Goal: Information Seeking & Learning: Learn about a topic

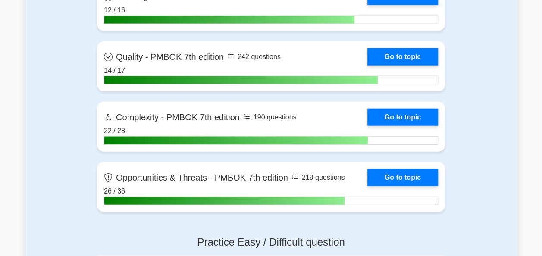
scroll to position [2395, 0]
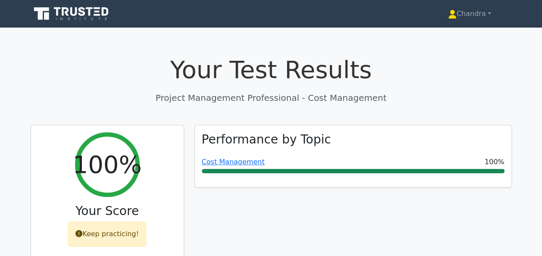
click at [78, 9] on icon at bounding box center [72, 14] width 83 height 16
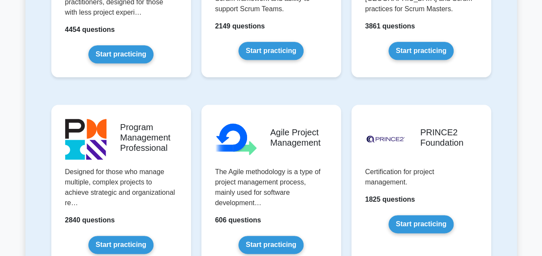
scroll to position [474, 0]
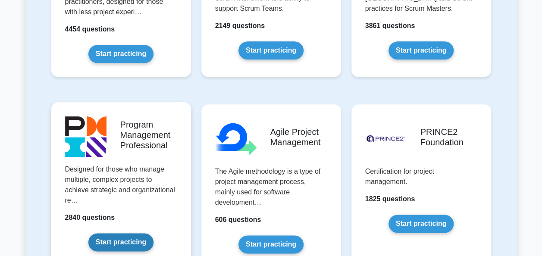
click at [137, 233] on link "Start practicing" at bounding box center [120, 242] width 65 height 18
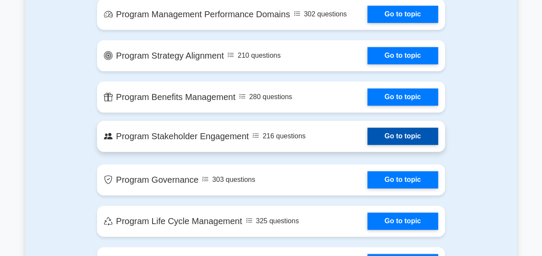
scroll to position [474, 0]
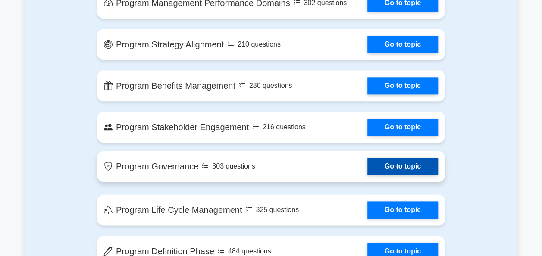
click at [393, 171] on link "Go to topic" at bounding box center [402, 166] width 71 height 17
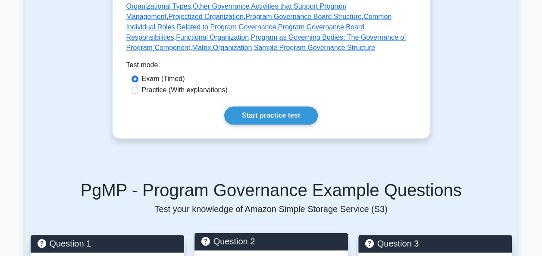
scroll to position [428, 0]
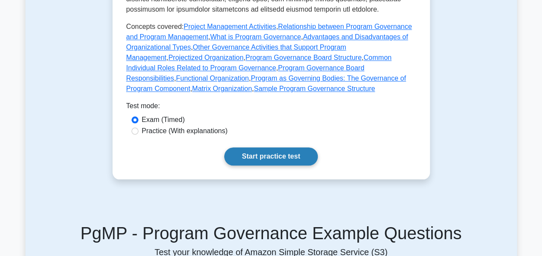
click at [281, 159] on link "Start practice test" at bounding box center [271, 156] width 94 height 18
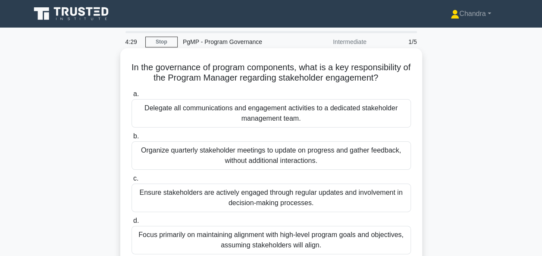
click at [249, 200] on div "Ensure stakeholders are actively engaged through regular updates and involvemen…" at bounding box center [270, 198] width 279 height 28
click at [131, 181] on input "c. Ensure stakeholders are actively engaged through regular updates and involve…" at bounding box center [131, 179] width 0 height 6
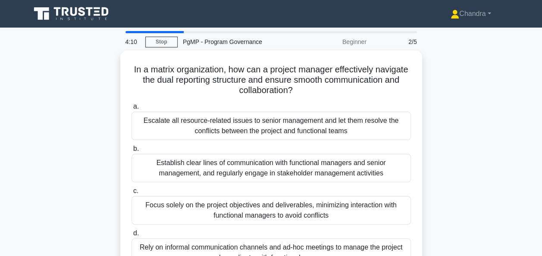
scroll to position [43, 0]
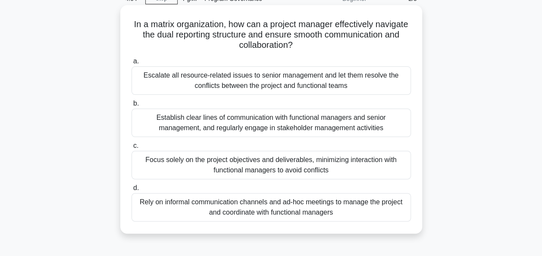
click at [194, 130] on div "Establish clear lines of communication with functional managers and senior mana…" at bounding box center [270, 123] width 279 height 28
click at [131, 106] on input "b. Establish clear lines of communication with functional managers and senior m…" at bounding box center [131, 104] width 0 height 6
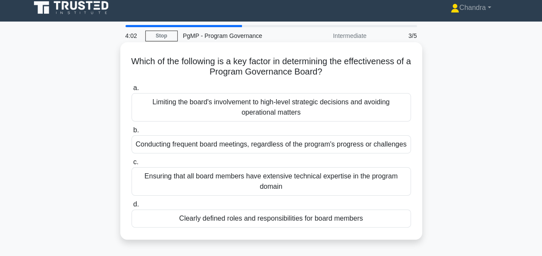
scroll to position [0, 0]
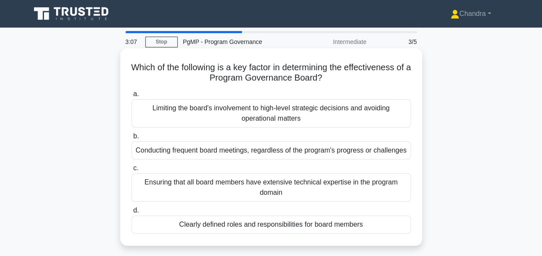
click at [275, 112] on div "Limiting the board's involvement to high-level strategic decisions and avoiding…" at bounding box center [270, 113] width 279 height 28
click at [131, 97] on input "a. Limiting the board's involvement to high-level strategic decisions and avoid…" at bounding box center [131, 94] width 0 height 6
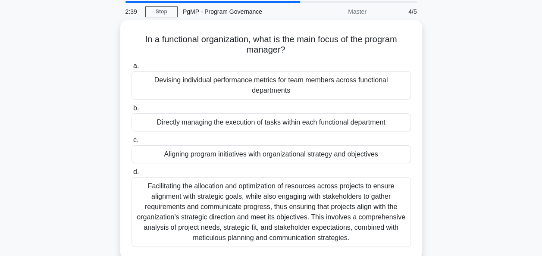
scroll to position [43, 0]
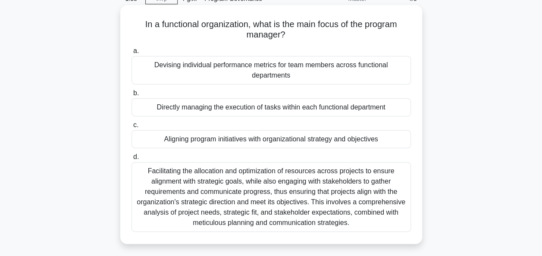
click at [250, 200] on div "Facilitating the allocation and optimization of resources across projects to en…" at bounding box center [270, 197] width 279 height 70
click at [131, 160] on input "d. Facilitating the allocation and optimization of resources across projects to…" at bounding box center [131, 157] width 0 height 6
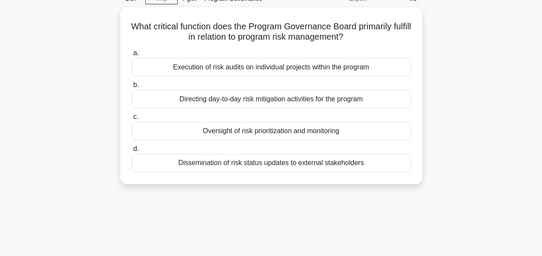
scroll to position [0, 0]
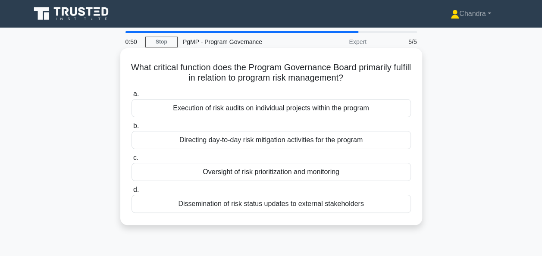
click at [246, 175] on div "Oversight of risk prioritization and monitoring" at bounding box center [270, 172] width 279 height 18
click at [131, 161] on input "c. Oversight of risk prioritization and monitoring" at bounding box center [131, 158] width 0 height 6
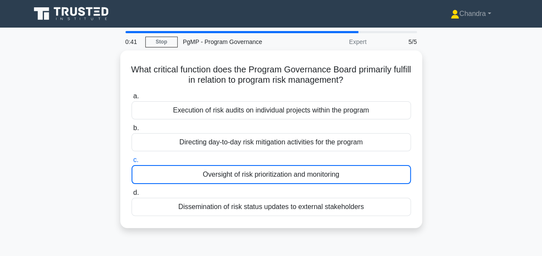
click at [67, 19] on icon at bounding box center [72, 14] width 83 height 16
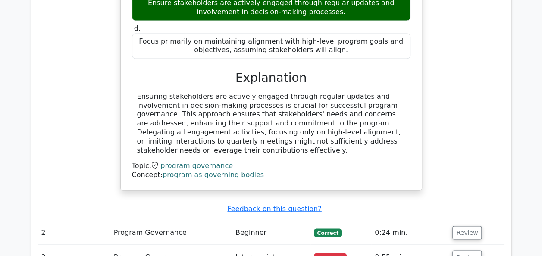
scroll to position [776, 0]
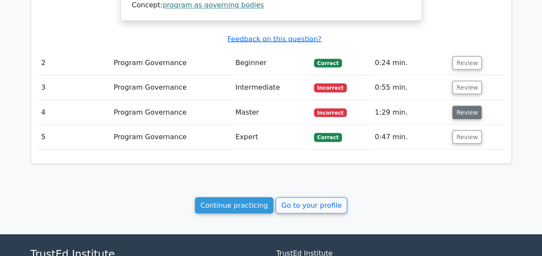
click at [458, 106] on button "Review" at bounding box center [466, 112] width 29 height 13
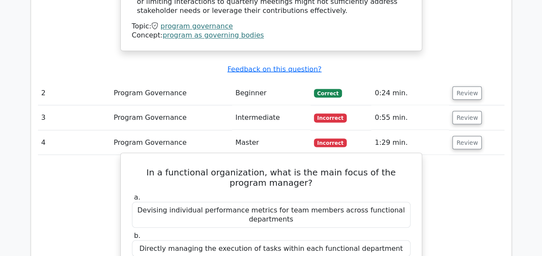
scroll to position [733, 0]
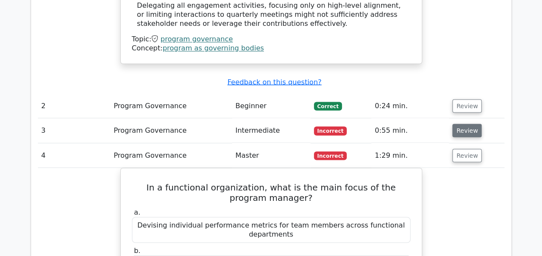
click at [471, 124] on button "Review" at bounding box center [466, 130] width 29 height 13
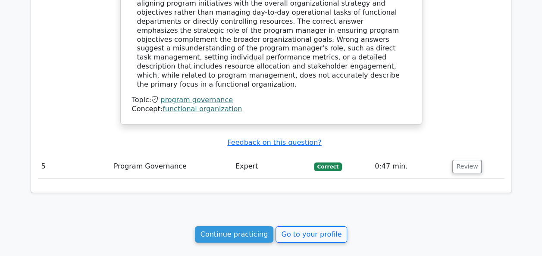
scroll to position [1538, 0]
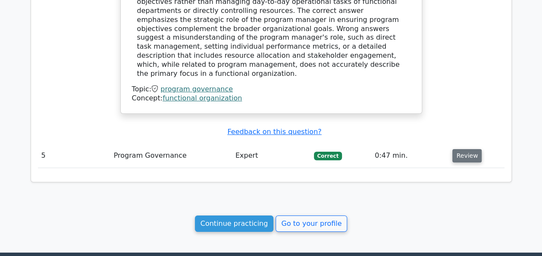
click at [458, 149] on button "Review" at bounding box center [466, 155] width 29 height 13
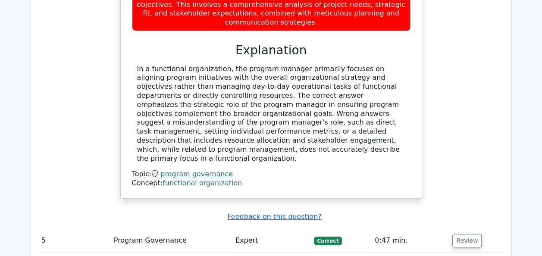
scroll to position [1452, 0]
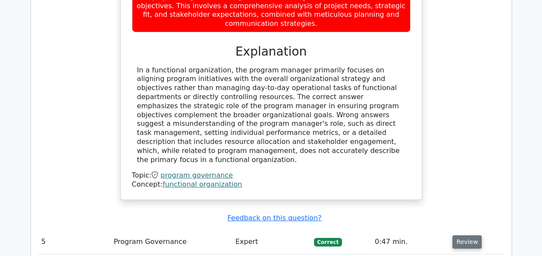
click at [464, 235] on button "Review" at bounding box center [466, 241] width 29 height 13
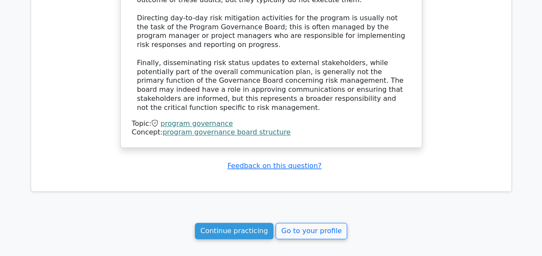
scroll to position [2029, 0]
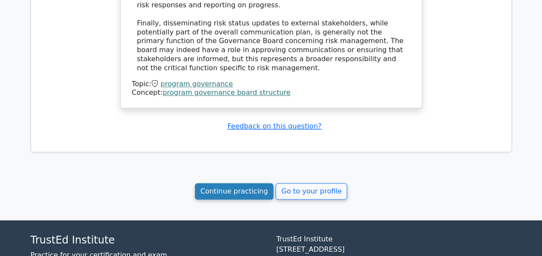
click at [228, 183] on link "Continue practicing" at bounding box center [234, 191] width 79 height 16
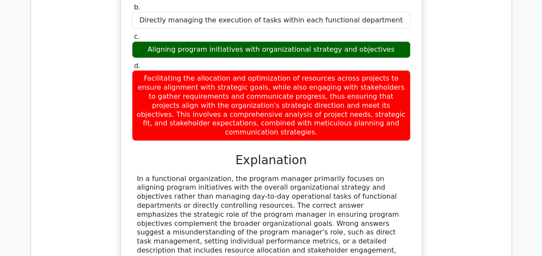
scroll to position [1253, 0]
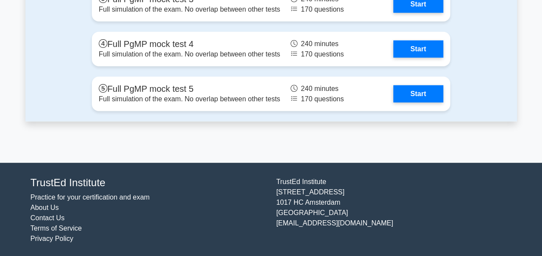
scroll to position [889, 0]
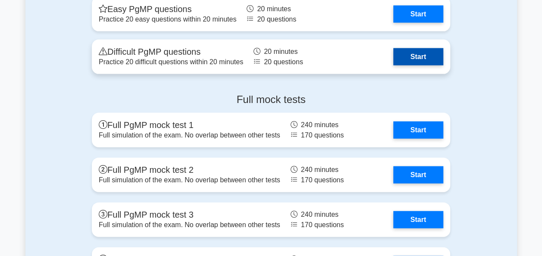
click at [425, 55] on link "Start" at bounding box center [418, 56] width 50 height 17
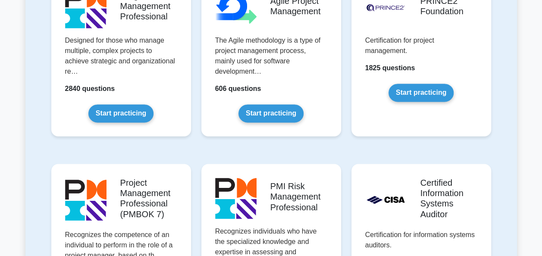
scroll to position [646, 0]
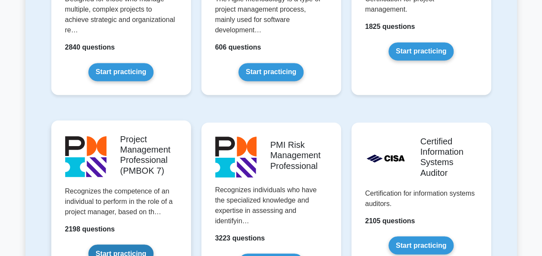
click at [127, 244] on link "Start practicing" at bounding box center [120, 253] width 65 height 18
click at [129, 244] on link "Start practicing" at bounding box center [120, 253] width 65 height 18
click at [131, 244] on link "Start practicing" at bounding box center [120, 253] width 65 height 18
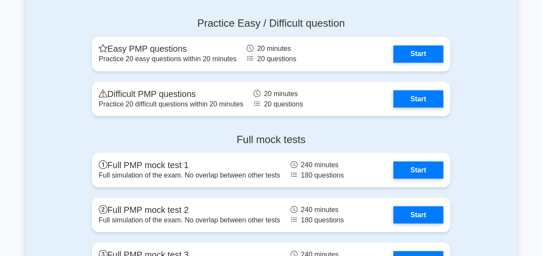
scroll to position [819, 0]
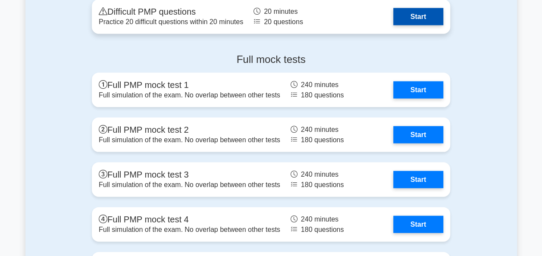
click at [417, 18] on link "Start" at bounding box center [418, 16] width 50 height 17
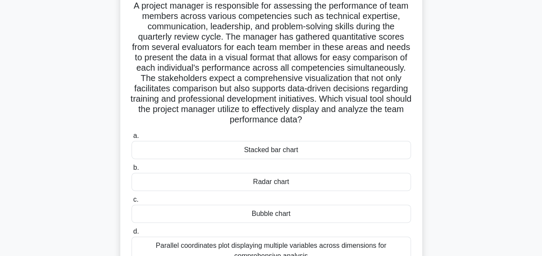
scroll to position [43, 0]
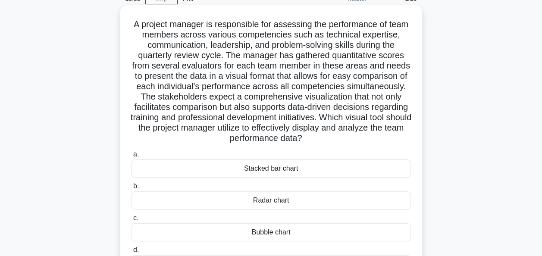
drag, startPoint x: 364, startPoint y: 140, endPoint x: 123, endPoint y: 22, distance: 268.1
click at [123, 22] on div "A project manager is responsible for assessing the performance of team members …" at bounding box center [271, 150] width 302 height 290
copy h5 "A project manager is responsible for assessing the performance of team members …"
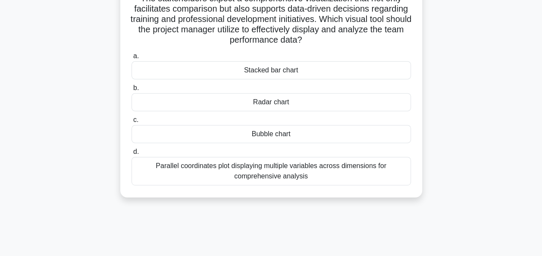
scroll to position [172, 0]
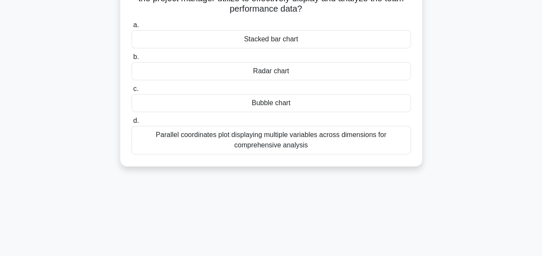
drag, startPoint x: 300, startPoint y: 41, endPoint x: 239, endPoint y: 45, distance: 61.3
click at [239, 45] on div "Stacked bar chart" at bounding box center [270, 39] width 279 height 18
copy div "Stacked bar chart"
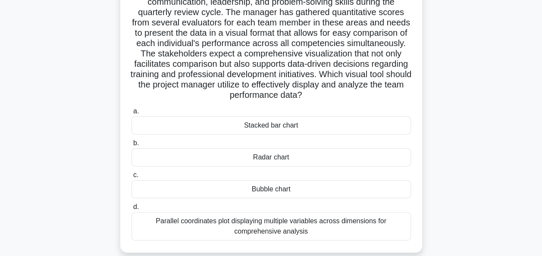
click at [302, 160] on div "Radar chart" at bounding box center [270, 157] width 279 height 18
click at [131, 146] on input "b. Radar chart" at bounding box center [131, 143] width 0 height 6
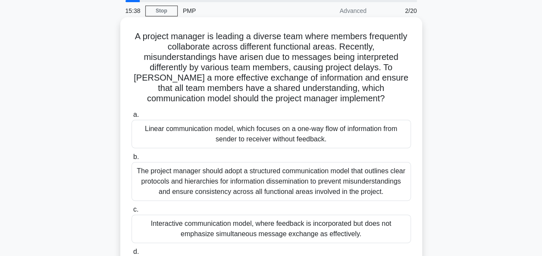
scroll to position [0, 0]
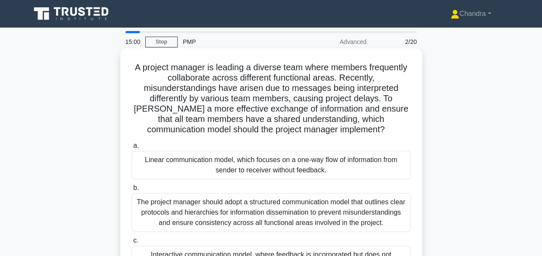
click at [203, 224] on div "The project manager should adopt a structured communication model that outlines…" at bounding box center [270, 212] width 279 height 39
click at [131, 191] on input "b. The project manager should adopt a structured communication model that outli…" at bounding box center [131, 188] width 0 height 6
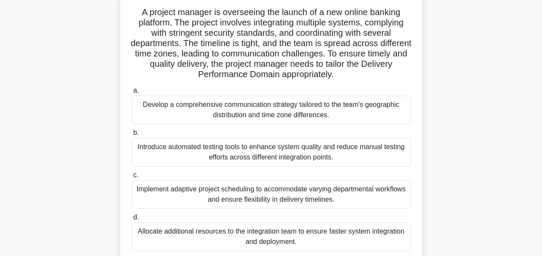
scroll to position [43, 0]
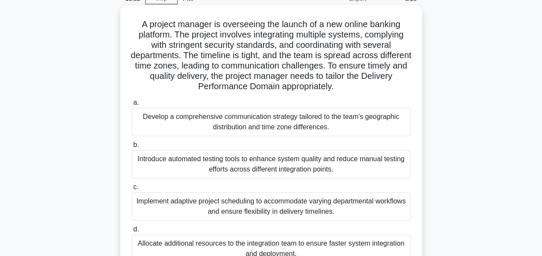
click at [222, 132] on div "Develop a comprehensive communication strategy tailored to the team's geographi…" at bounding box center [270, 122] width 279 height 28
click at [131, 106] on input "a. Develop a comprehensive communication strategy tailored to the team's geogra…" at bounding box center [131, 103] width 0 height 6
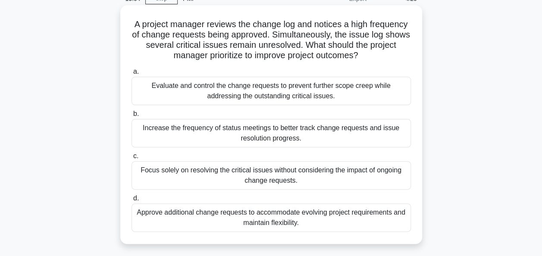
scroll to position [0, 0]
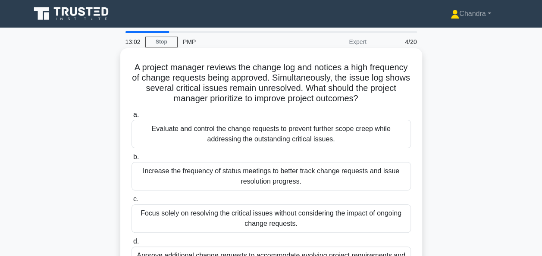
click at [220, 140] on div "Evaluate and control the change requests to prevent further scope creep while a…" at bounding box center [270, 134] width 279 height 28
click at [131, 118] on input "a. Evaluate and control the change requests to prevent further scope creep whil…" at bounding box center [131, 115] width 0 height 6
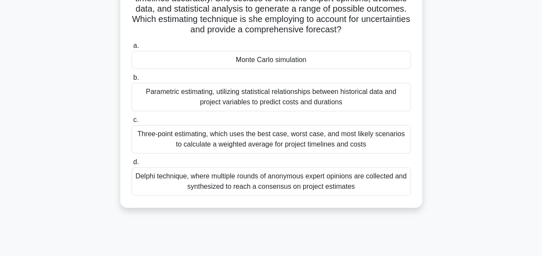
scroll to position [129, 0]
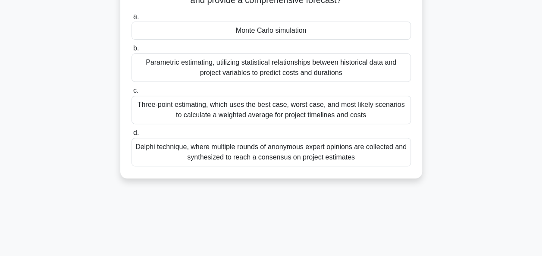
click at [220, 153] on div "Delphi technique, where multiple rounds of anonymous expert opinions are collec…" at bounding box center [270, 152] width 279 height 28
click at [131, 136] on input "d. Delphi technique, where multiple rounds of anonymous expert opinions are col…" at bounding box center [131, 133] width 0 height 6
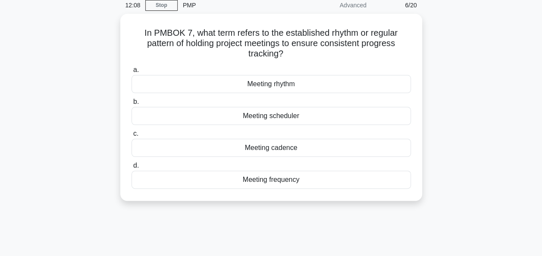
scroll to position [0, 0]
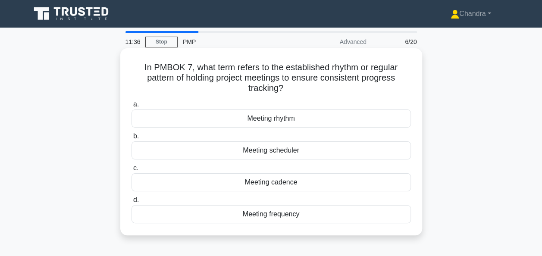
click at [230, 185] on div "Meeting cadence" at bounding box center [270, 182] width 279 height 18
click at [131, 171] on input "c. Meeting cadence" at bounding box center [131, 168] width 0 height 6
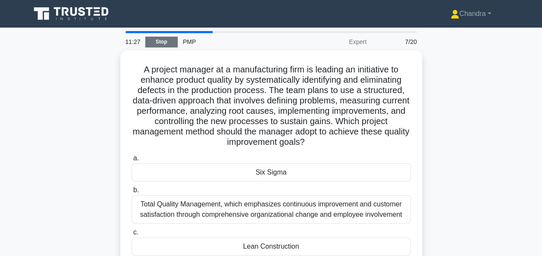
click at [157, 39] on link "Stop" at bounding box center [161, 42] width 32 height 11
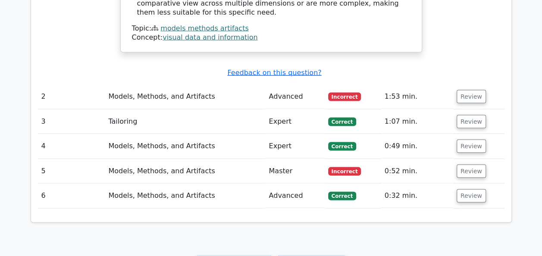
scroll to position [819, 0]
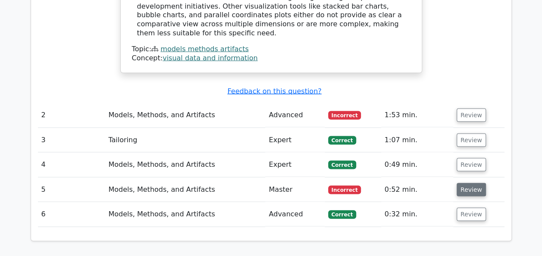
click at [466, 183] on button "Review" at bounding box center [470, 189] width 29 height 13
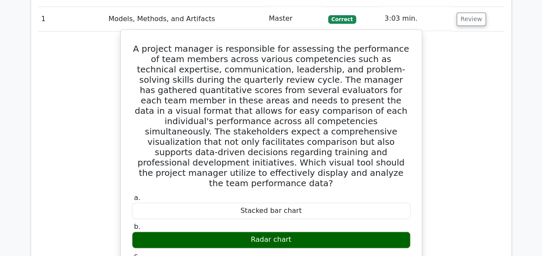
scroll to position [388, 0]
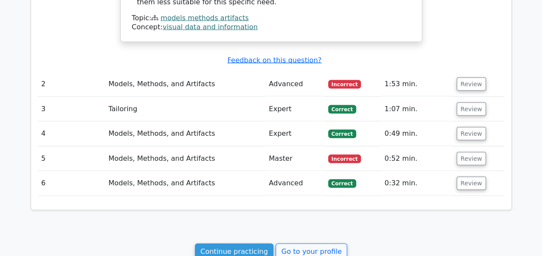
scroll to position [862, 0]
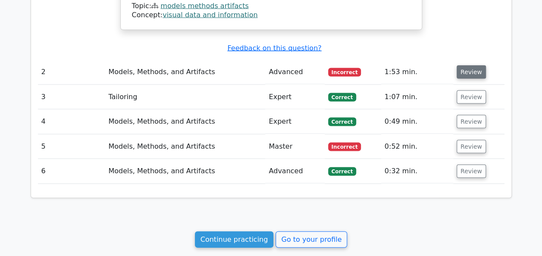
click at [475, 65] on button "Review" at bounding box center [470, 71] width 29 height 13
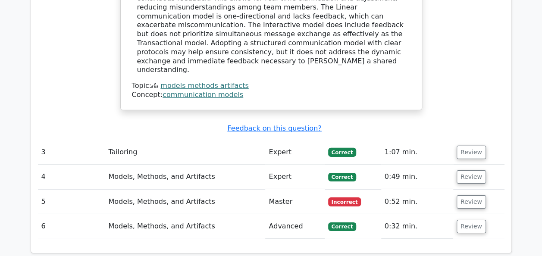
scroll to position [1336, 0]
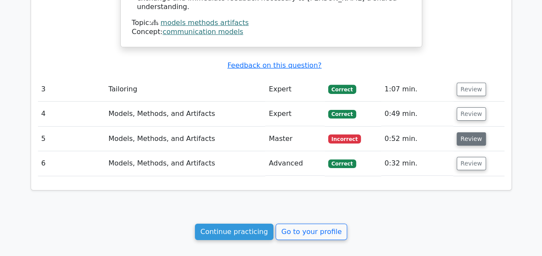
click at [471, 132] on button "Review" at bounding box center [470, 138] width 29 height 13
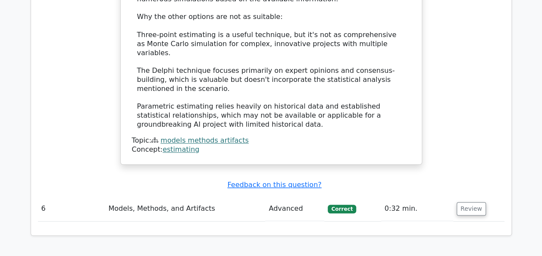
scroll to position [2025, 0]
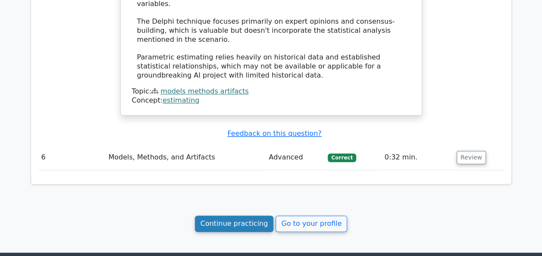
click at [238, 215] on link "Continue practicing" at bounding box center [234, 223] width 79 height 16
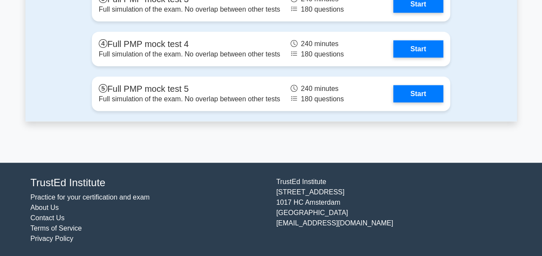
scroll to position [822, 0]
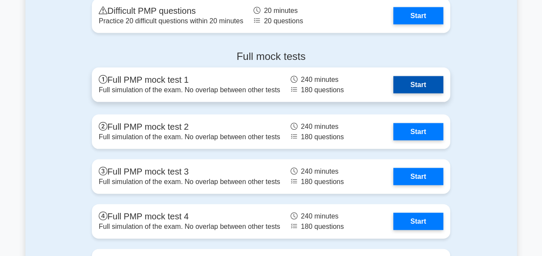
click at [430, 78] on link "Start" at bounding box center [418, 84] width 50 height 17
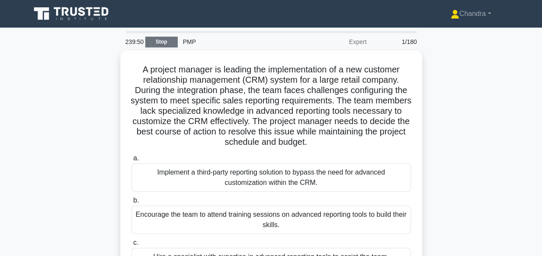
click at [152, 44] on link "Stop" at bounding box center [161, 42] width 32 height 11
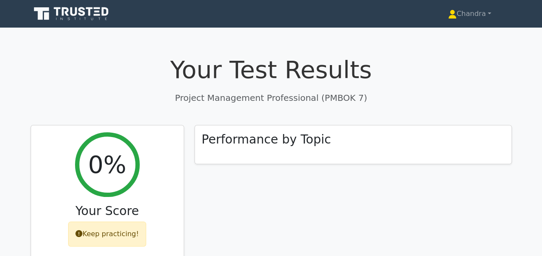
click at [74, 14] on icon at bounding box center [72, 14] width 83 height 16
